Goal: Task Accomplishment & Management: Complete application form

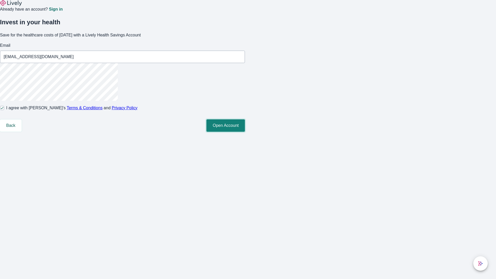
click at [245, 132] on button "Open Account" at bounding box center [226, 125] width 39 height 12
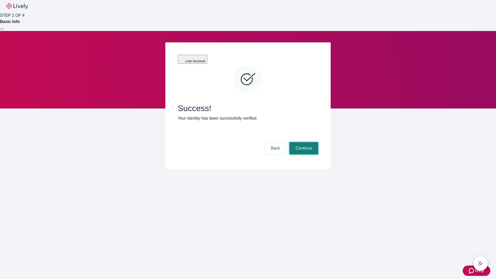
click at [303, 142] on button "Continue" at bounding box center [304, 148] width 29 height 12
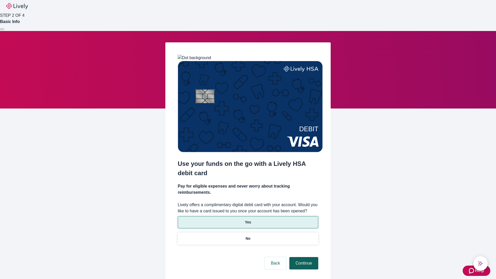
click at [248, 220] on p "Yes" at bounding box center [248, 222] width 6 height 5
click at [303, 257] on button "Continue" at bounding box center [304, 263] width 29 height 12
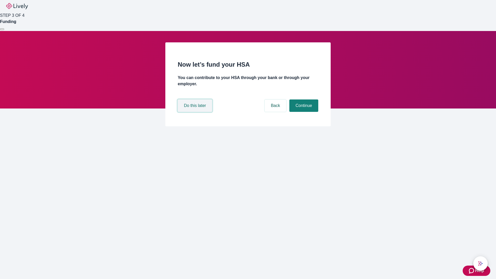
click at [196, 112] on button "Do this later" at bounding box center [195, 106] width 34 height 12
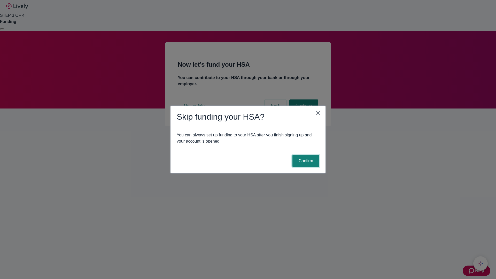
click at [305, 161] on button "Confirm" at bounding box center [306, 161] width 27 height 12
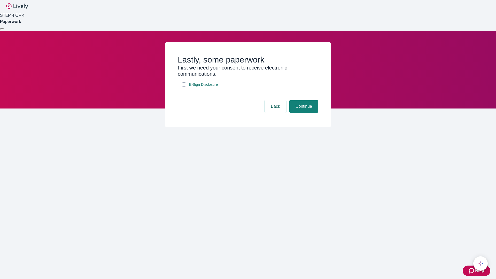
click at [184, 87] on input "E-Sign Disclosure" at bounding box center [184, 84] width 4 height 4
checkbox input "true"
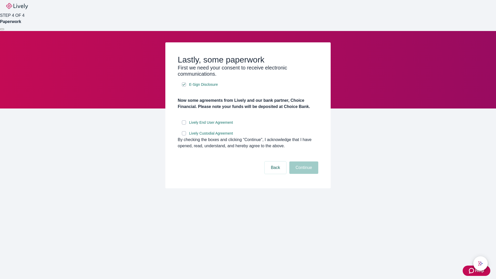
click at [184, 125] on input "Lively End User Agreement" at bounding box center [184, 122] width 4 height 4
checkbox input "true"
click at [184, 135] on input "Lively Custodial Agreement" at bounding box center [184, 133] width 4 height 4
checkbox input "true"
click at [303, 174] on button "Continue" at bounding box center [304, 168] width 29 height 12
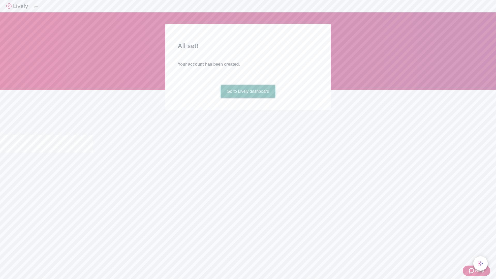
click at [248, 98] on link "Go to Lively dashboard" at bounding box center [248, 91] width 55 height 12
